Goal: Task Accomplishment & Management: Manage account settings

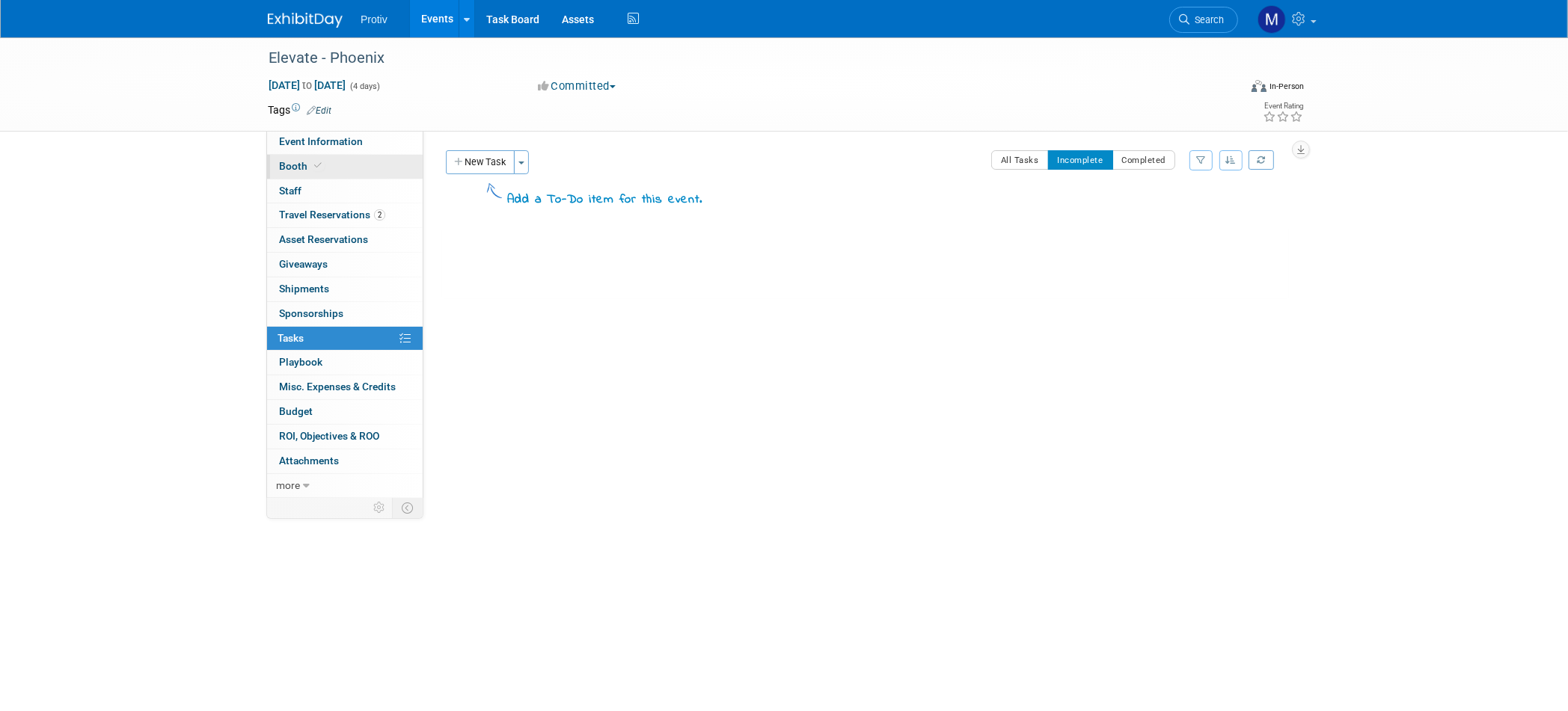
click at [305, 164] on span "Booth" at bounding box center [302, 166] width 46 height 12
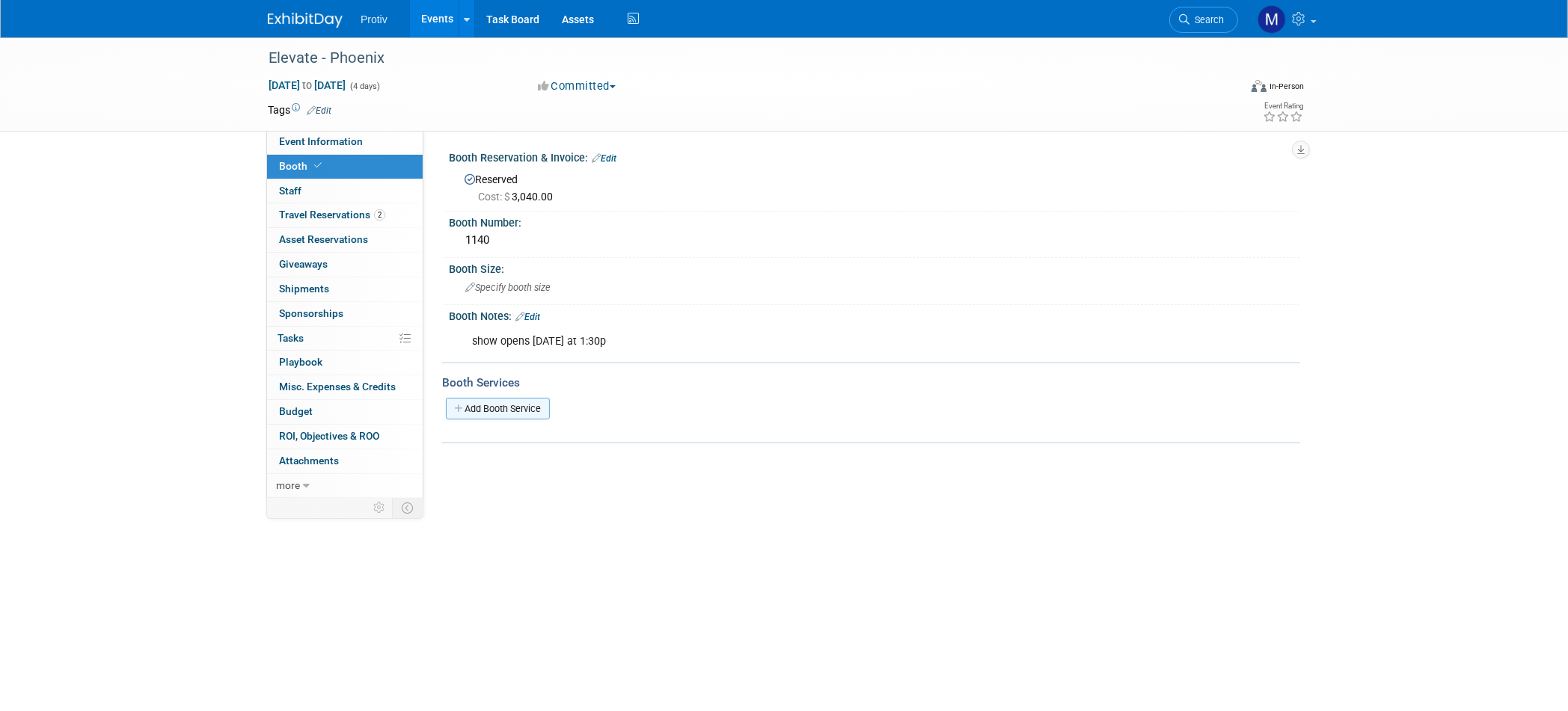
click at [481, 403] on link "Add Booth Service" at bounding box center [498, 408] width 104 height 22
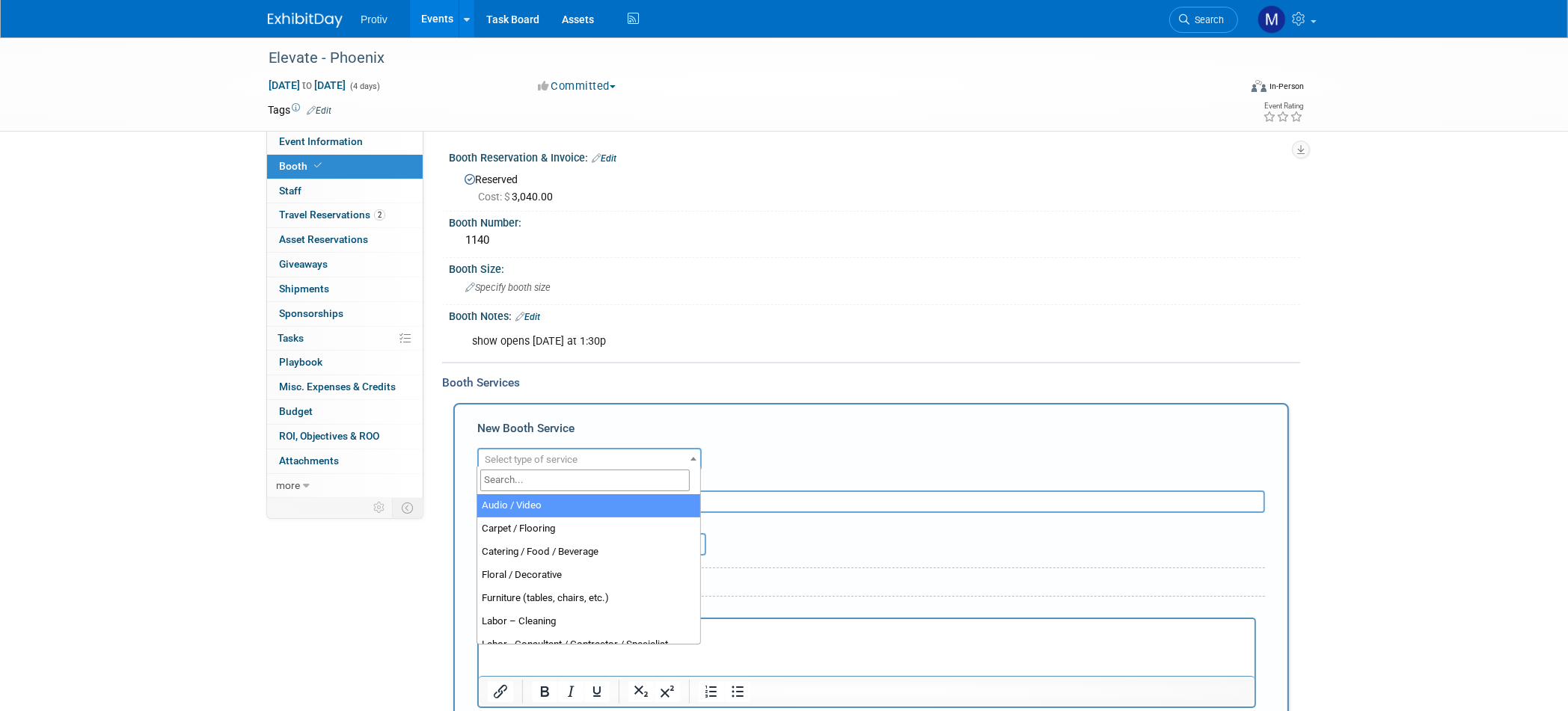
click at [552, 454] on span "Select type of service" at bounding box center [531, 459] width 93 height 11
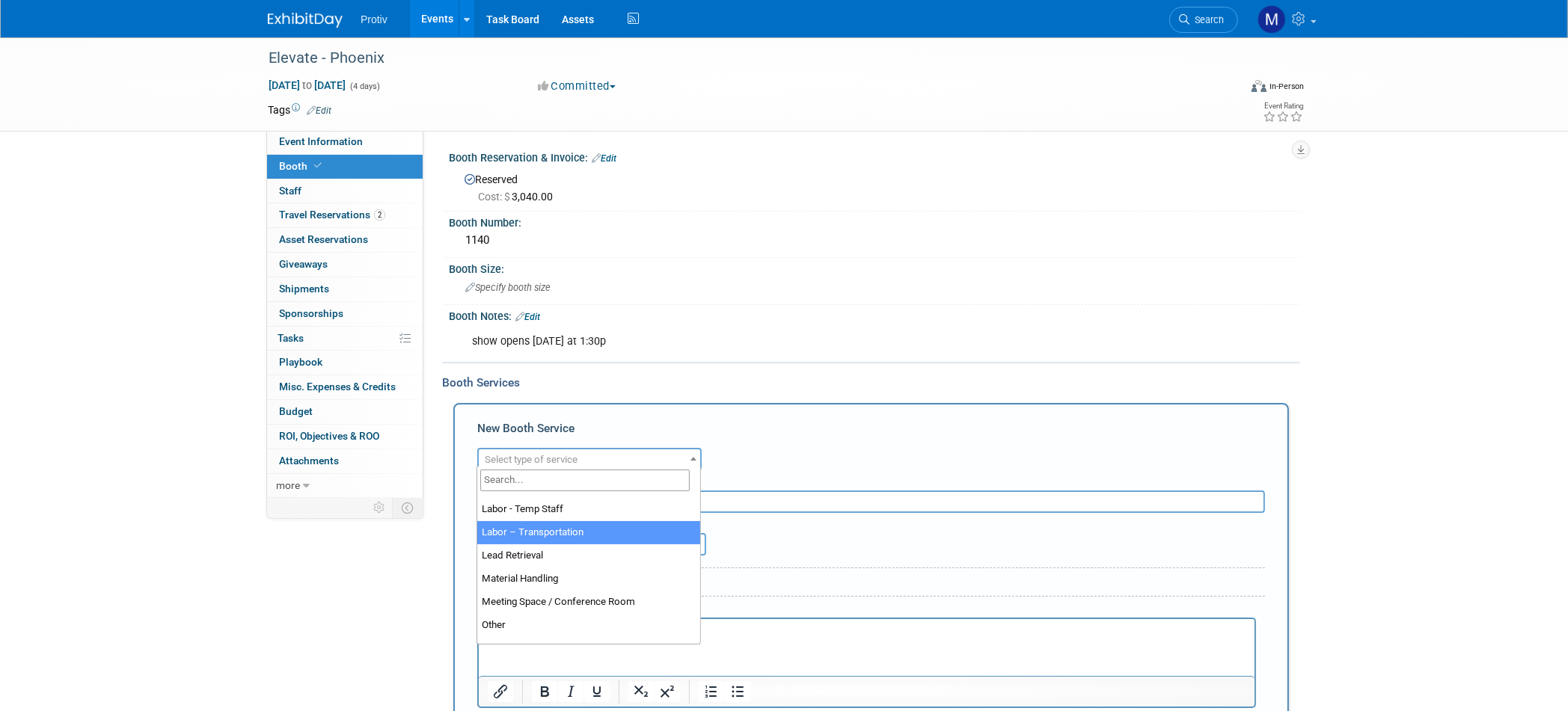
scroll to position [283, 0]
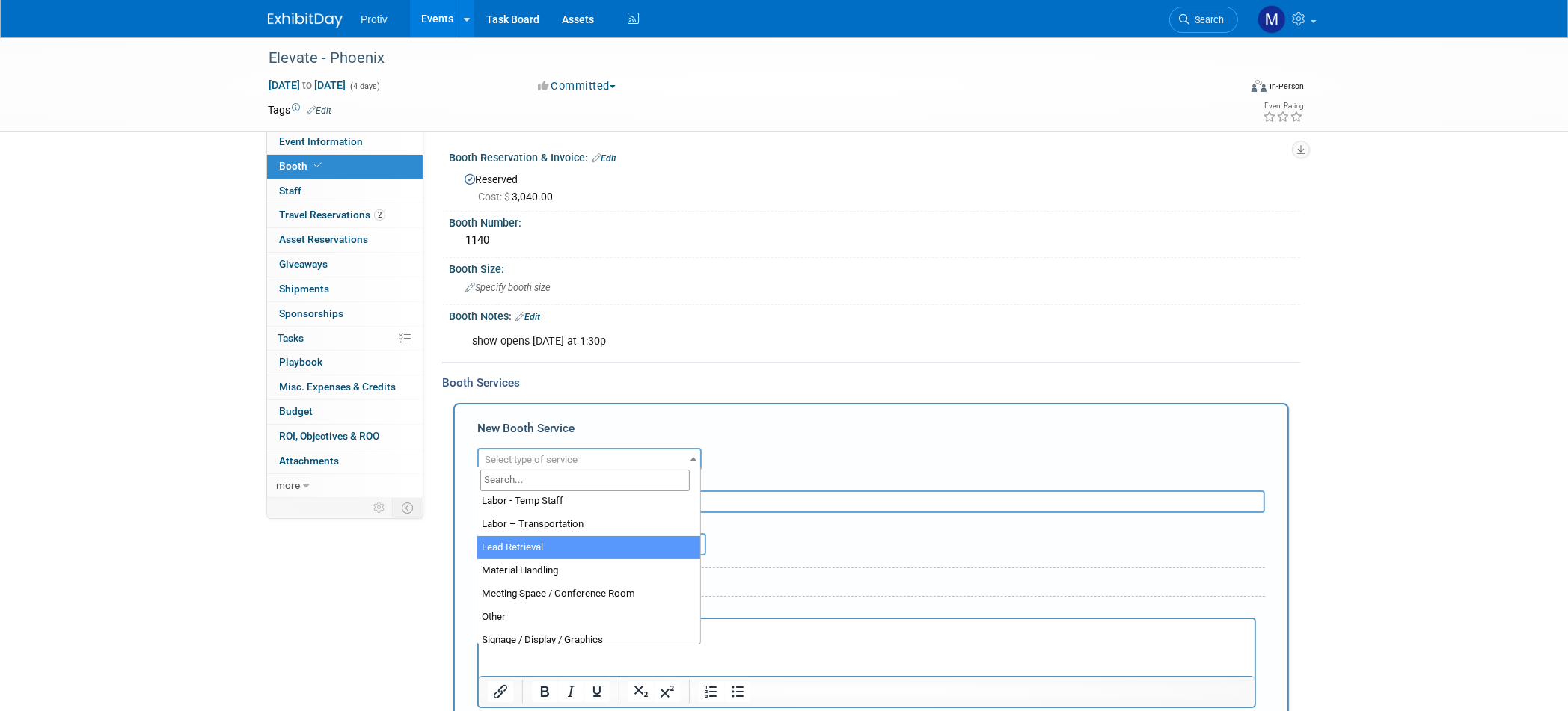
select select "7"
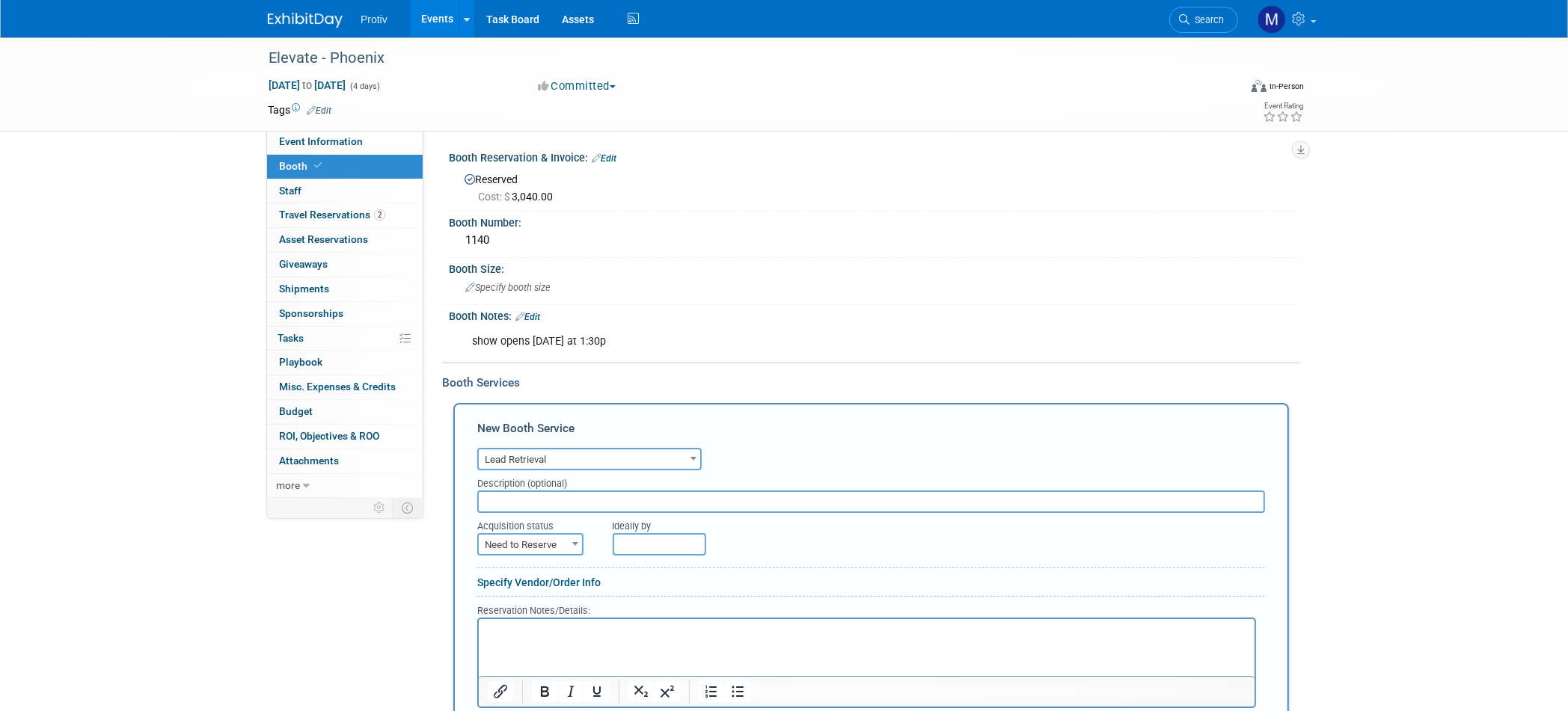
scroll to position [8, 0]
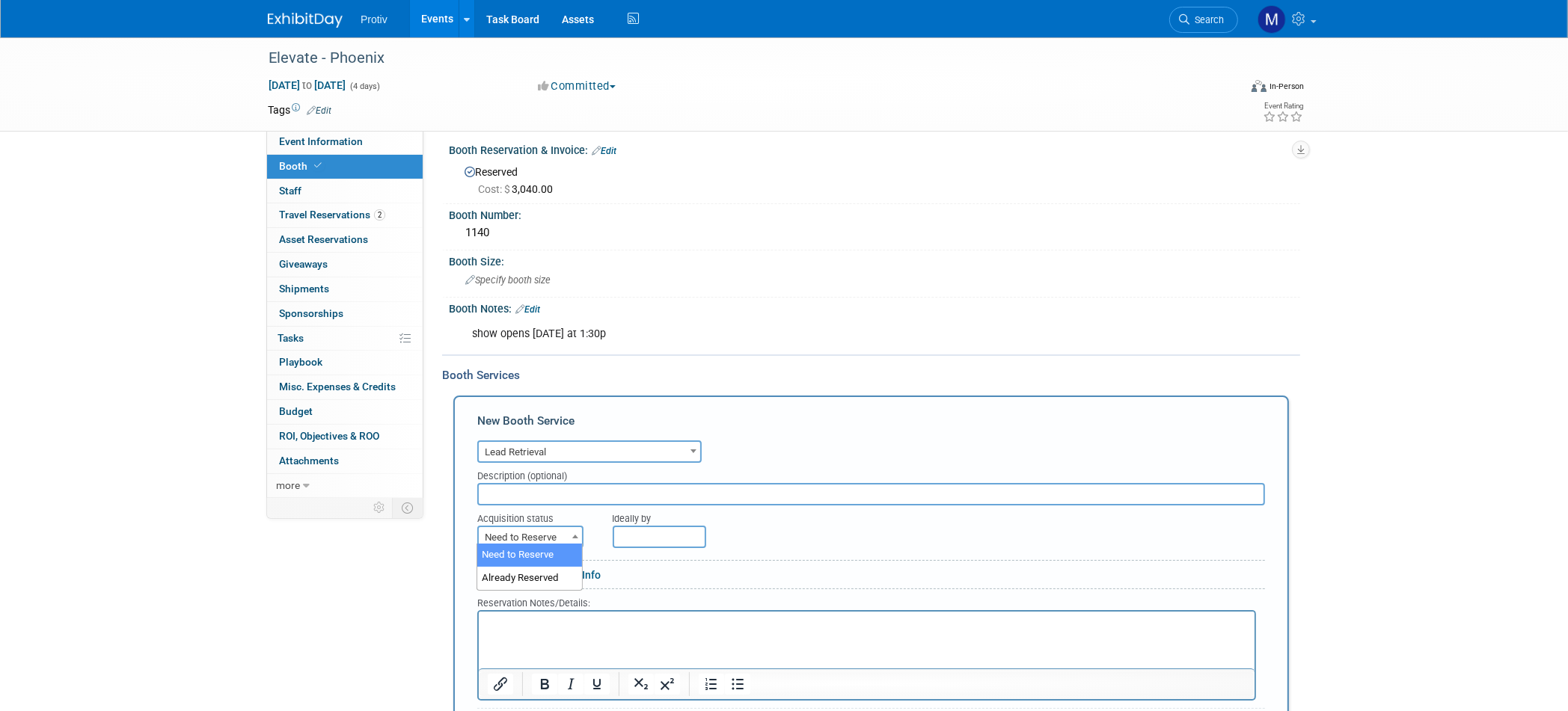
click at [557, 529] on span "Need to Reserve" at bounding box center [530, 537] width 103 height 21
select select "2"
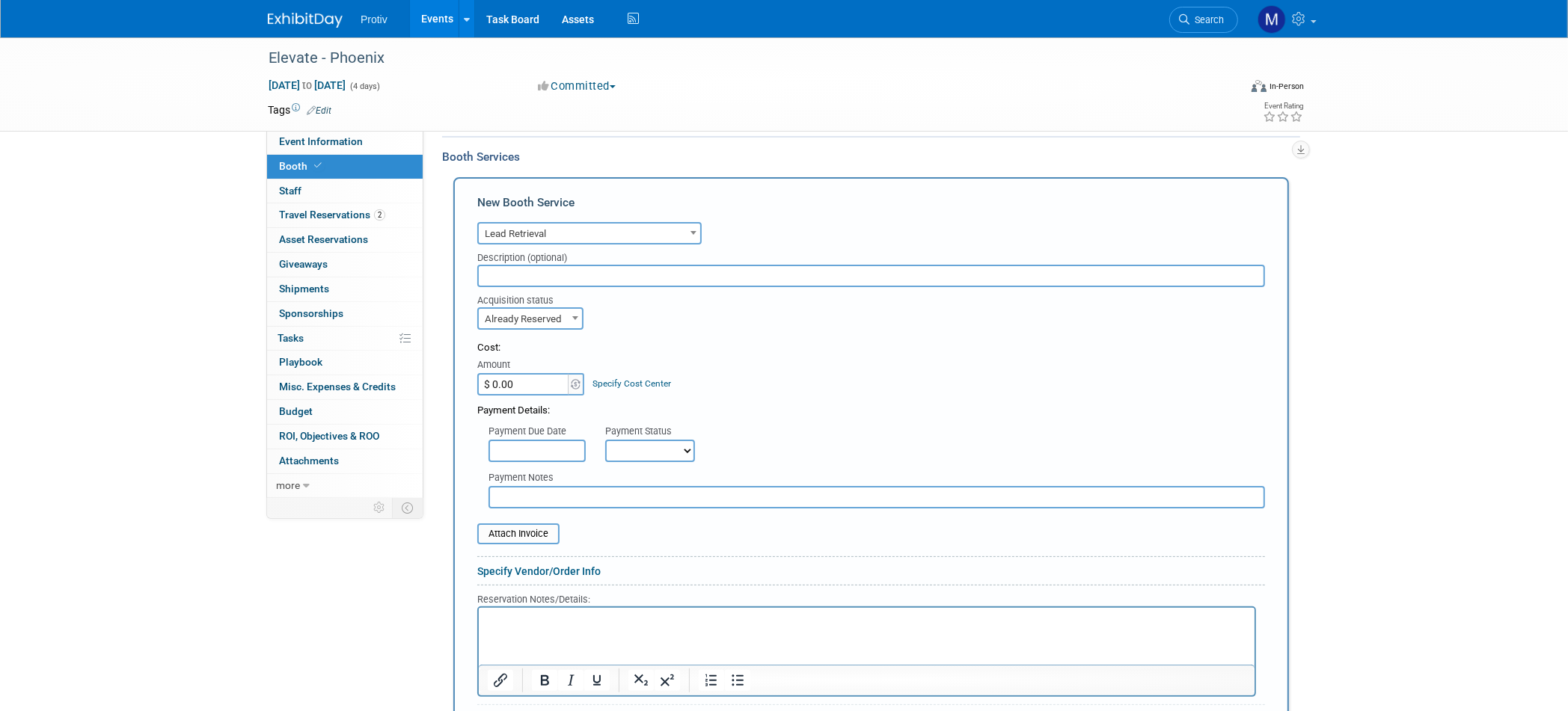
scroll to position [386, 0]
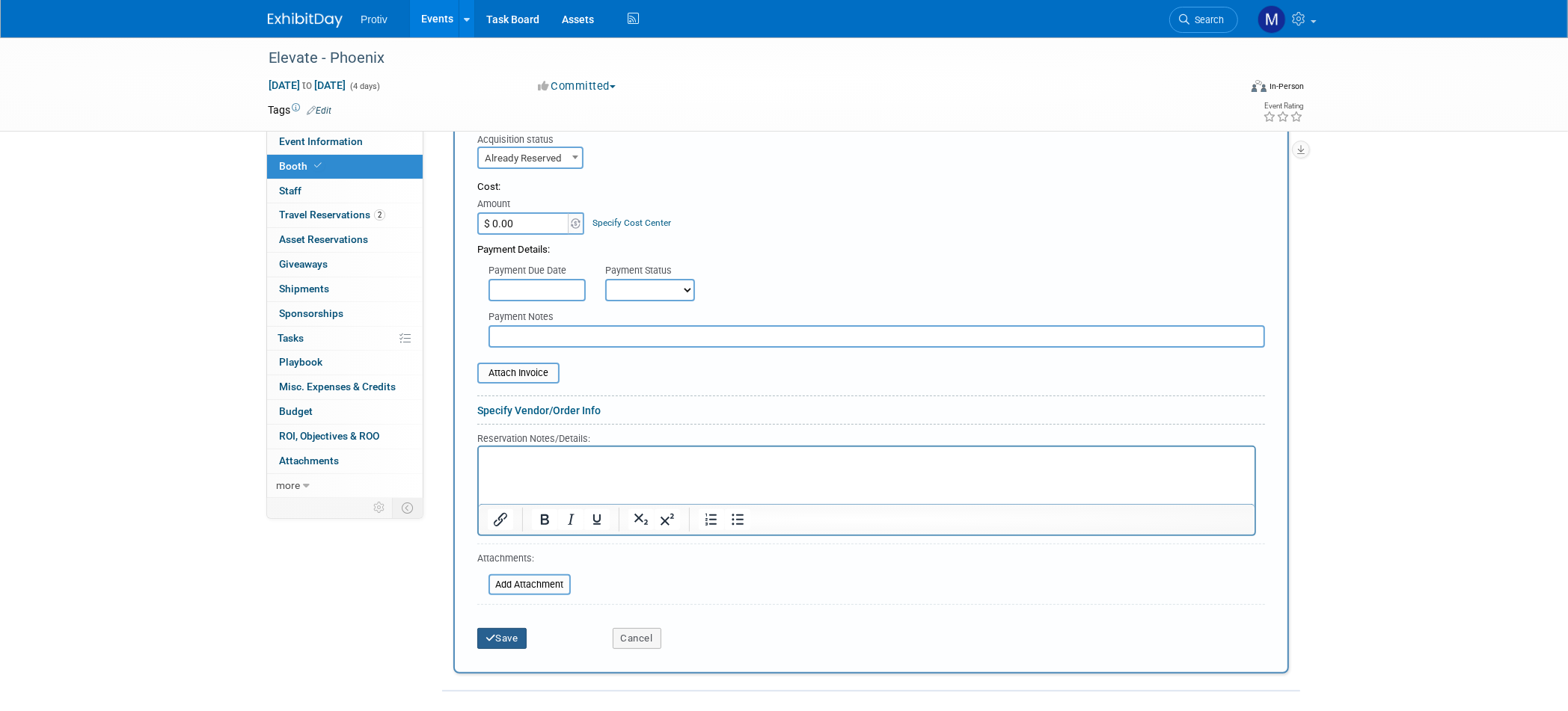
click at [492, 633] on icon "submit" at bounding box center [491, 637] width 11 height 10
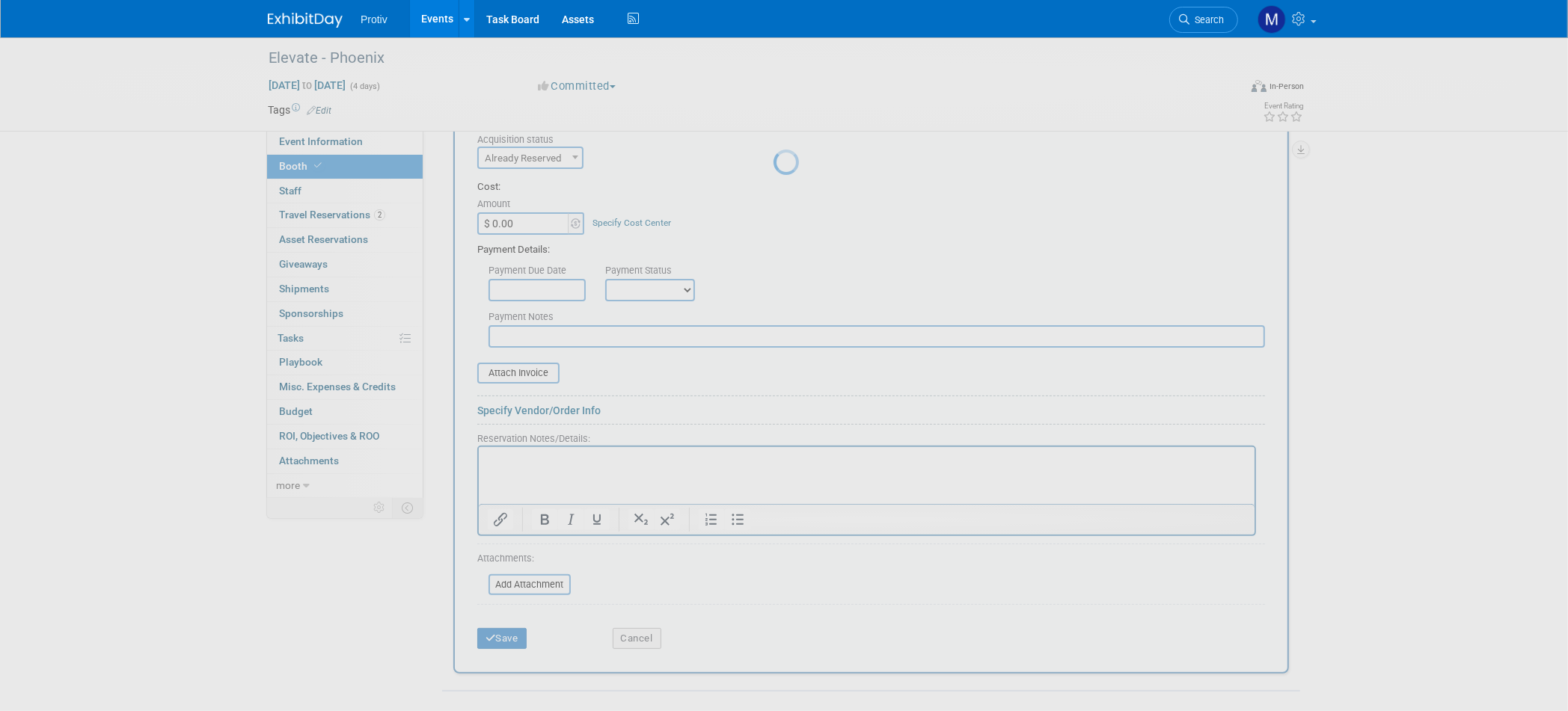
scroll to position [0, 0]
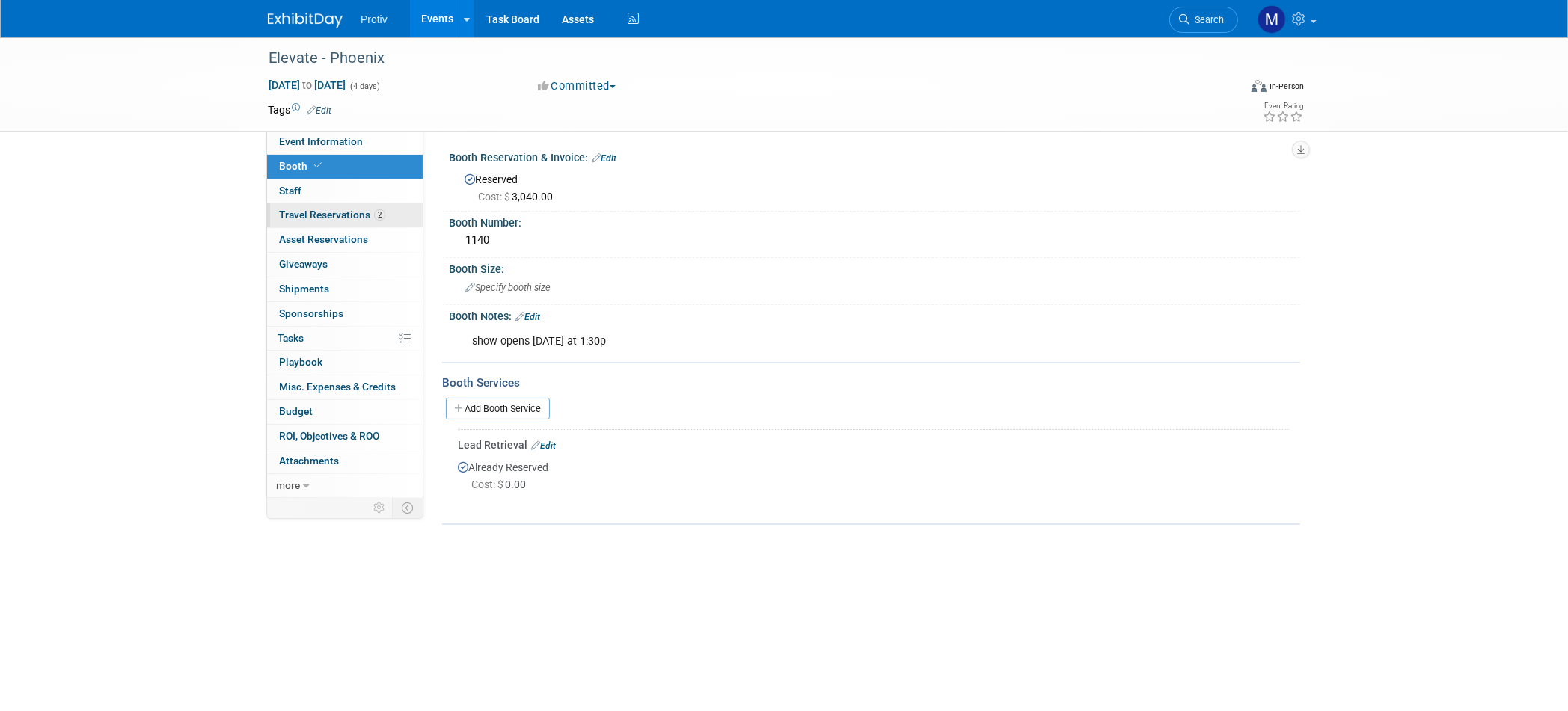
click at [304, 208] on span "Travel Reservations 2" at bounding box center [332, 214] width 106 height 12
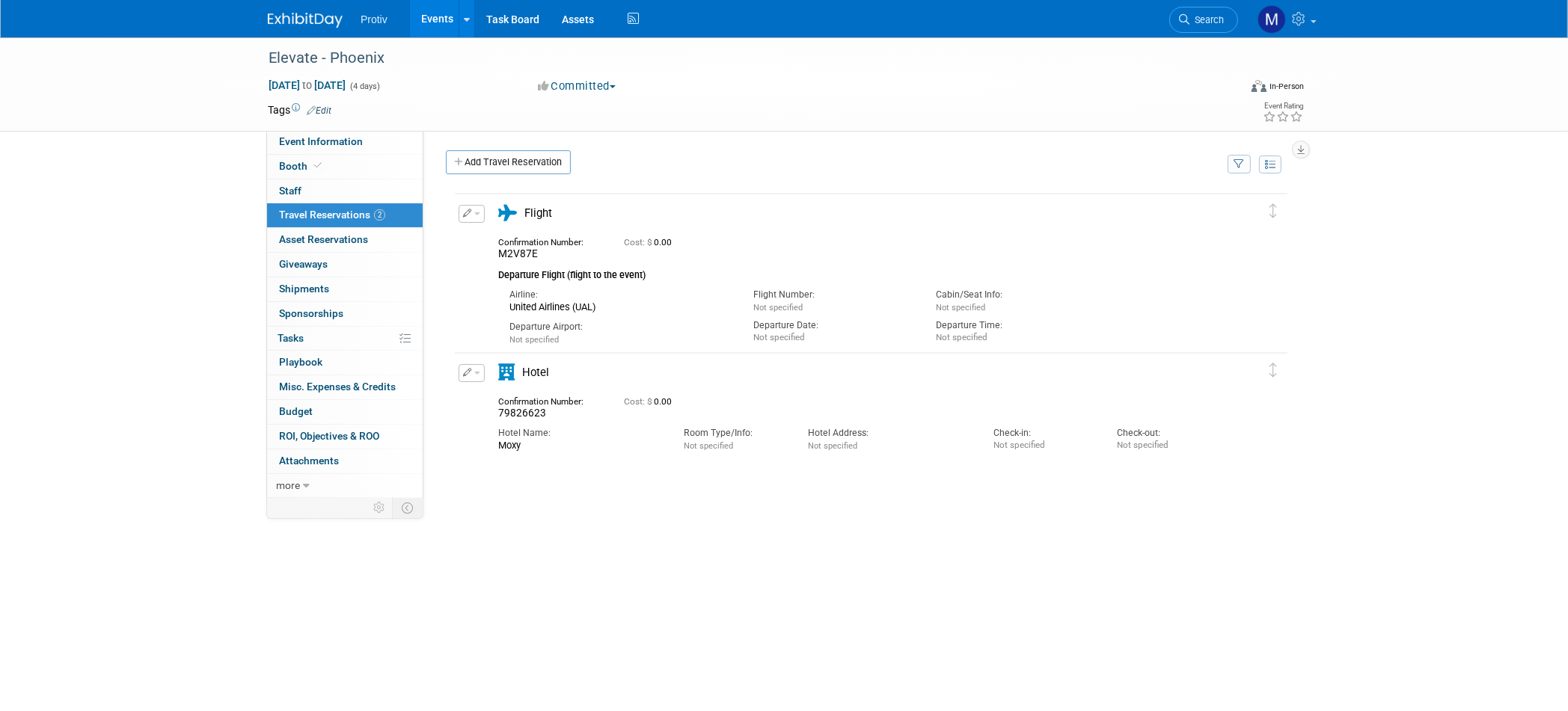
click at [441, 29] on link "Events" at bounding box center [437, 19] width 55 height 38
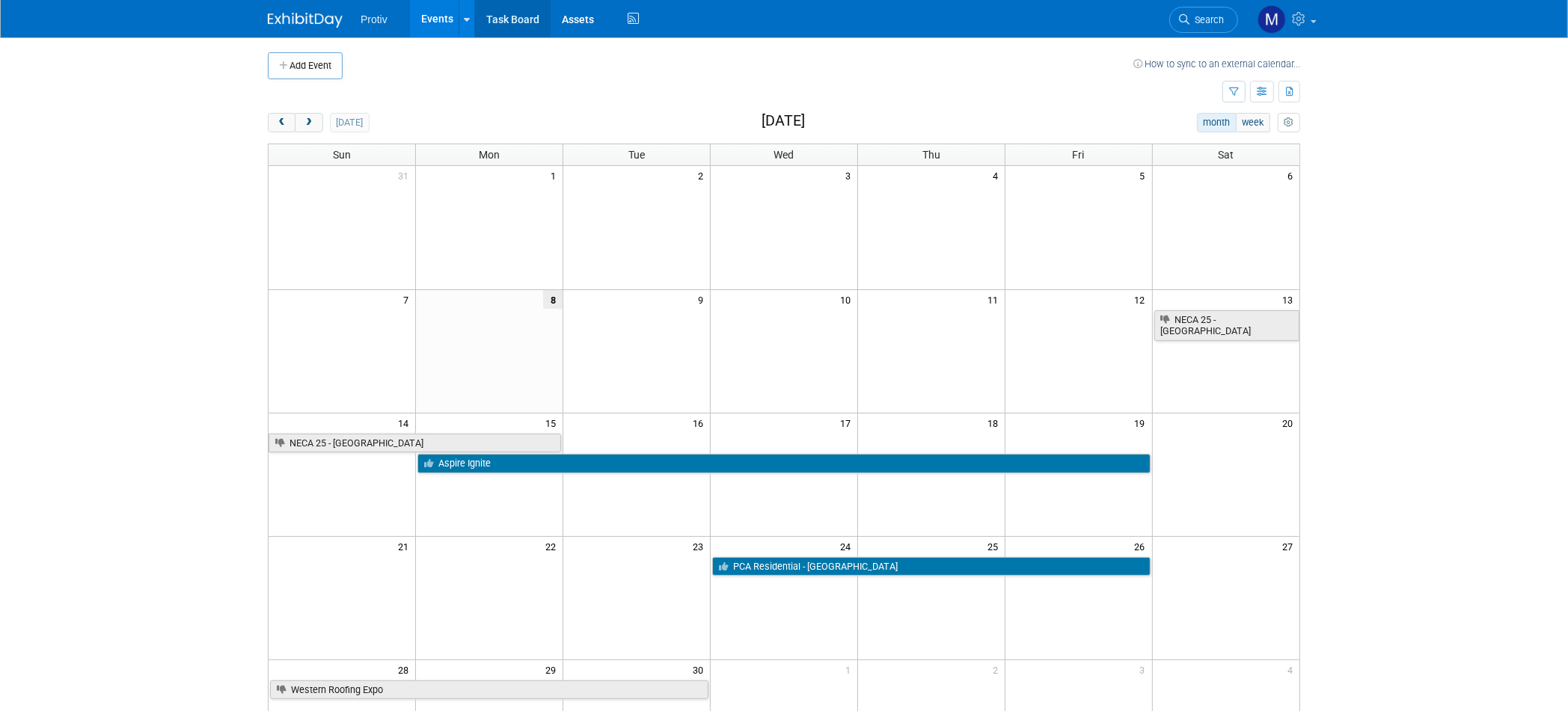
click at [514, 18] on link "Task Board" at bounding box center [513, 19] width 75 height 38
